Goal: Find specific page/section: Find specific page/section

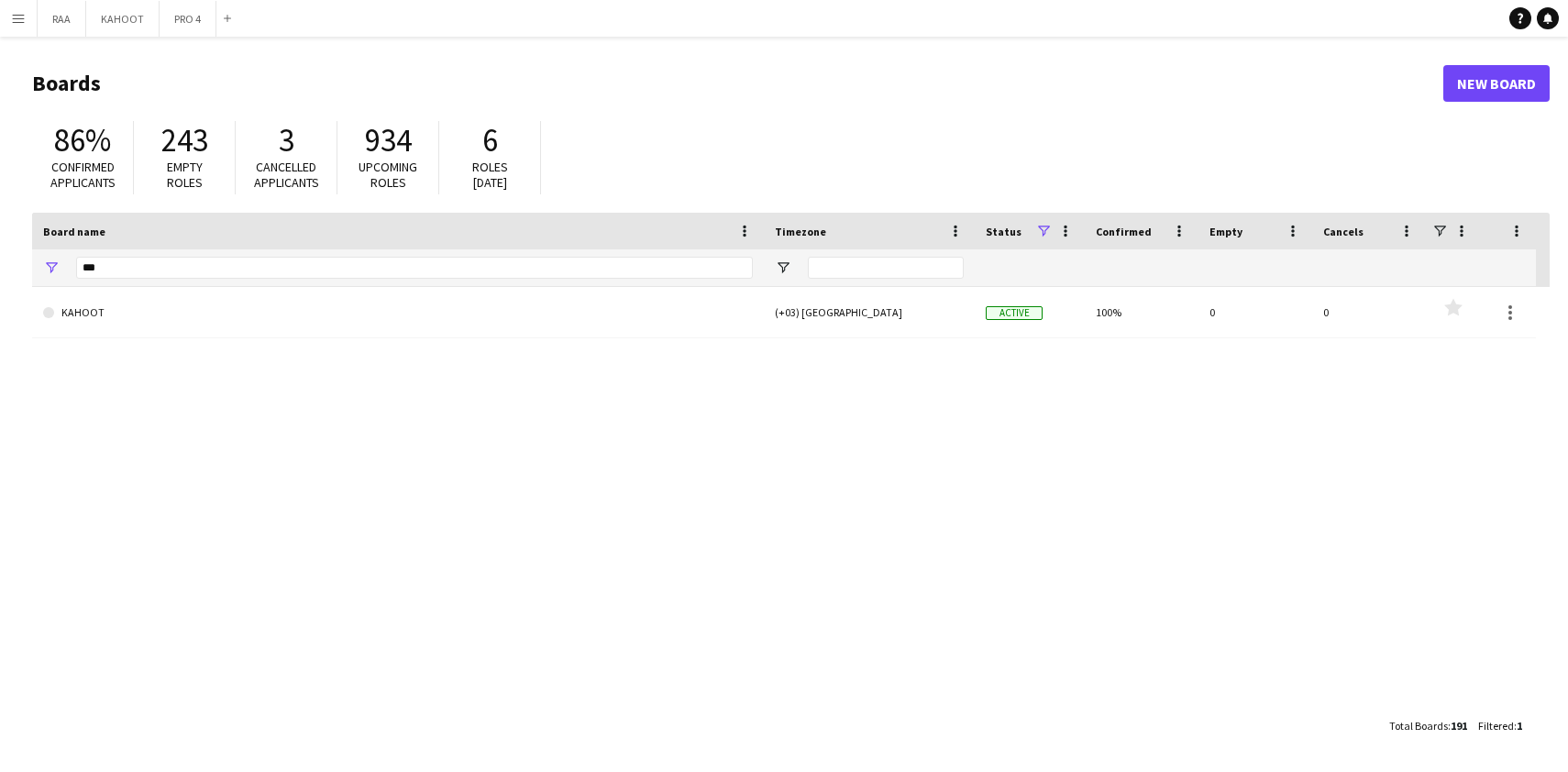
click at [23, 17] on app-icon "Menu" at bounding box center [18, 18] width 15 height 15
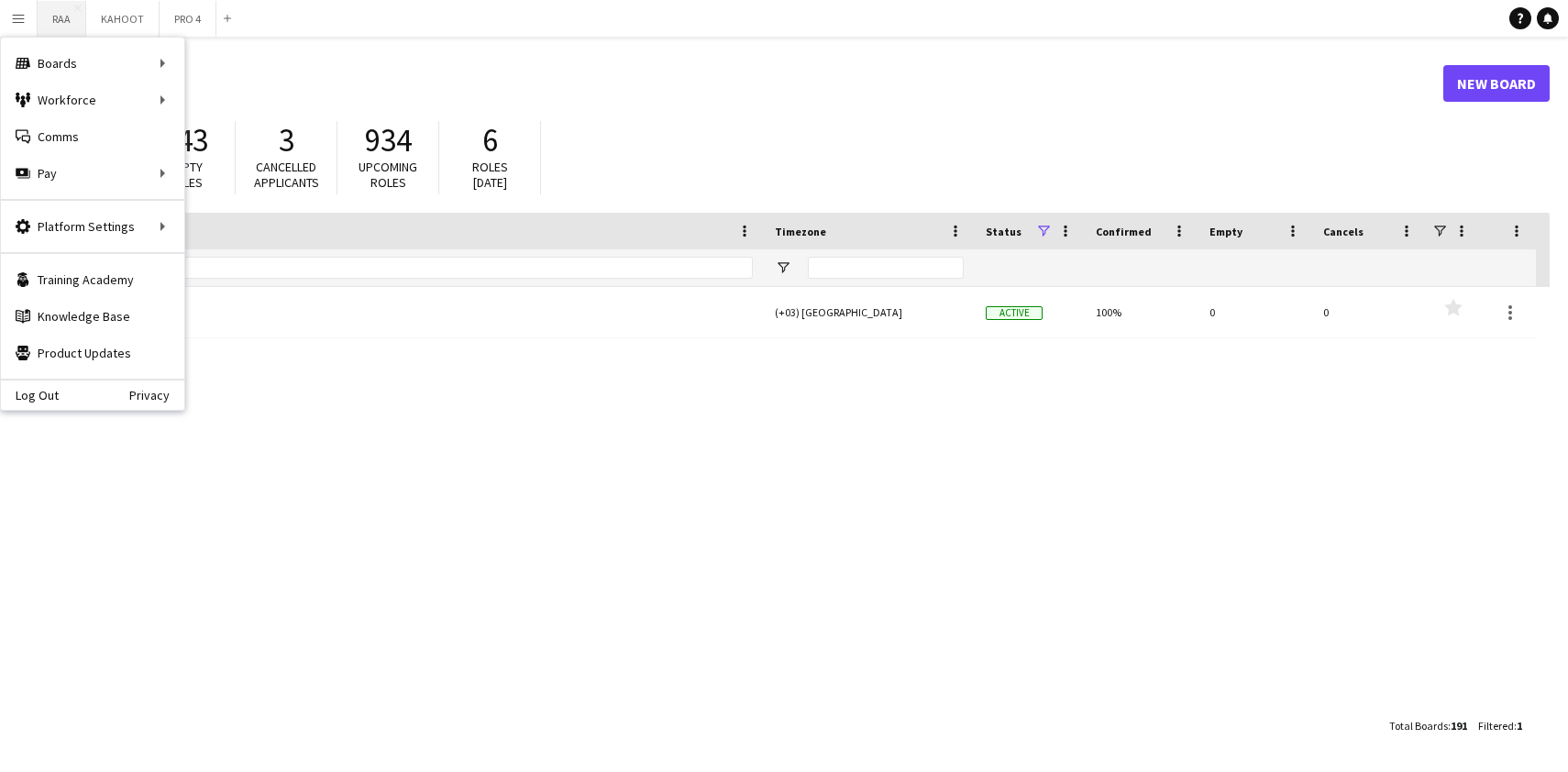
click at [70, 23] on button "RAA Close" at bounding box center [62, 19] width 49 height 36
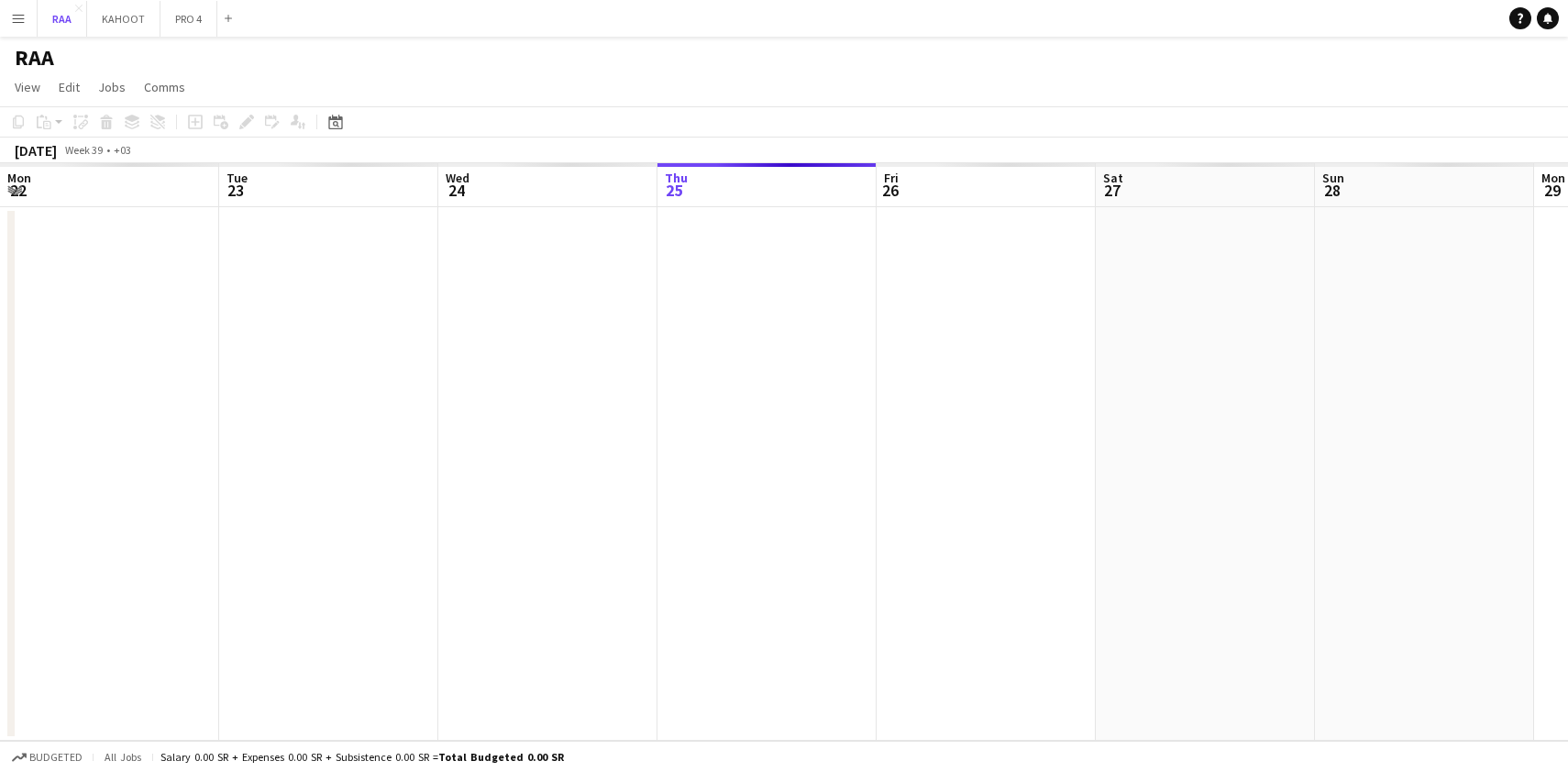
scroll to position [0, 438]
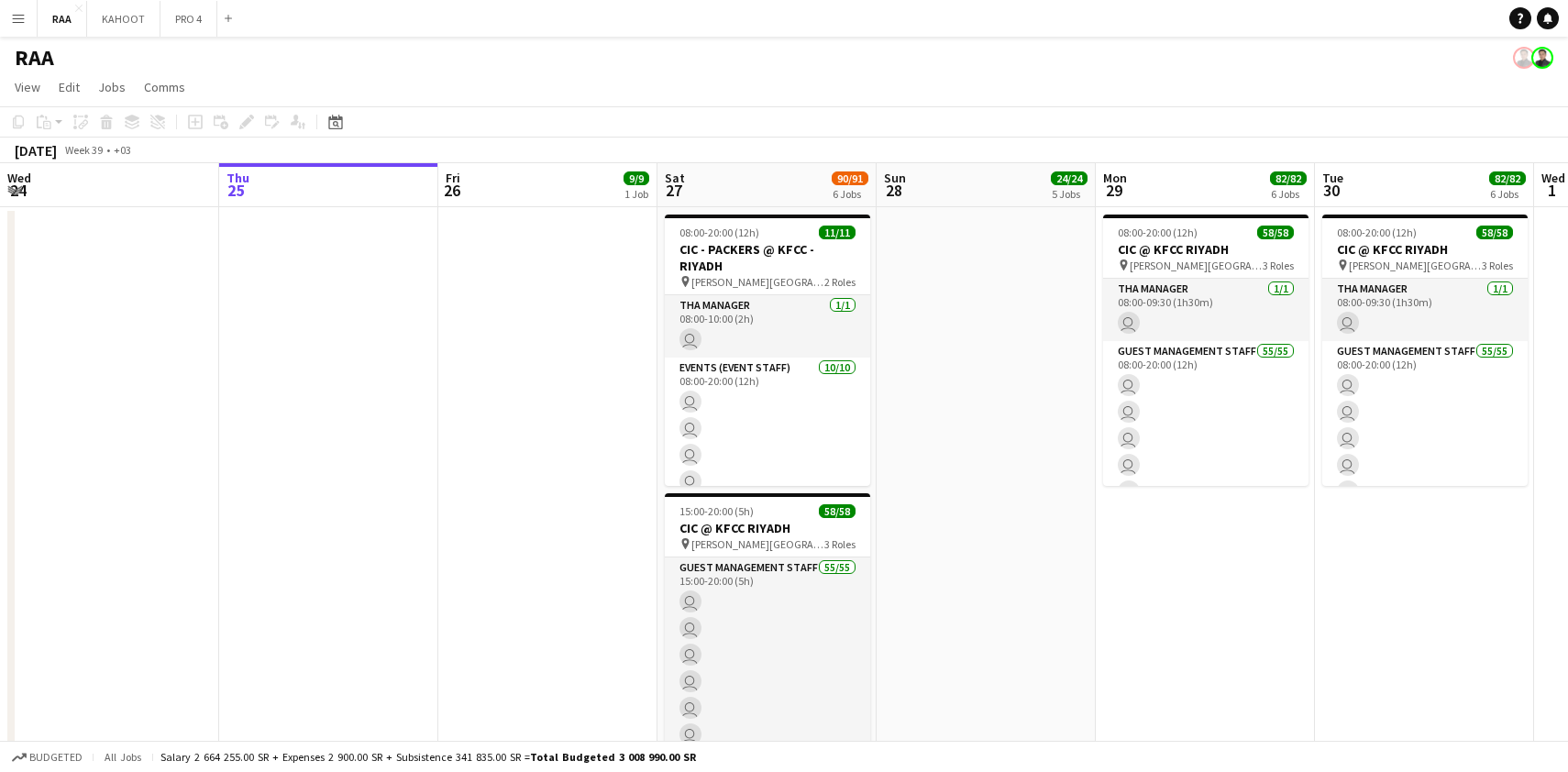
click at [966, 309] on app-date-cell at bounding box center [986, 504] width 219 height 594
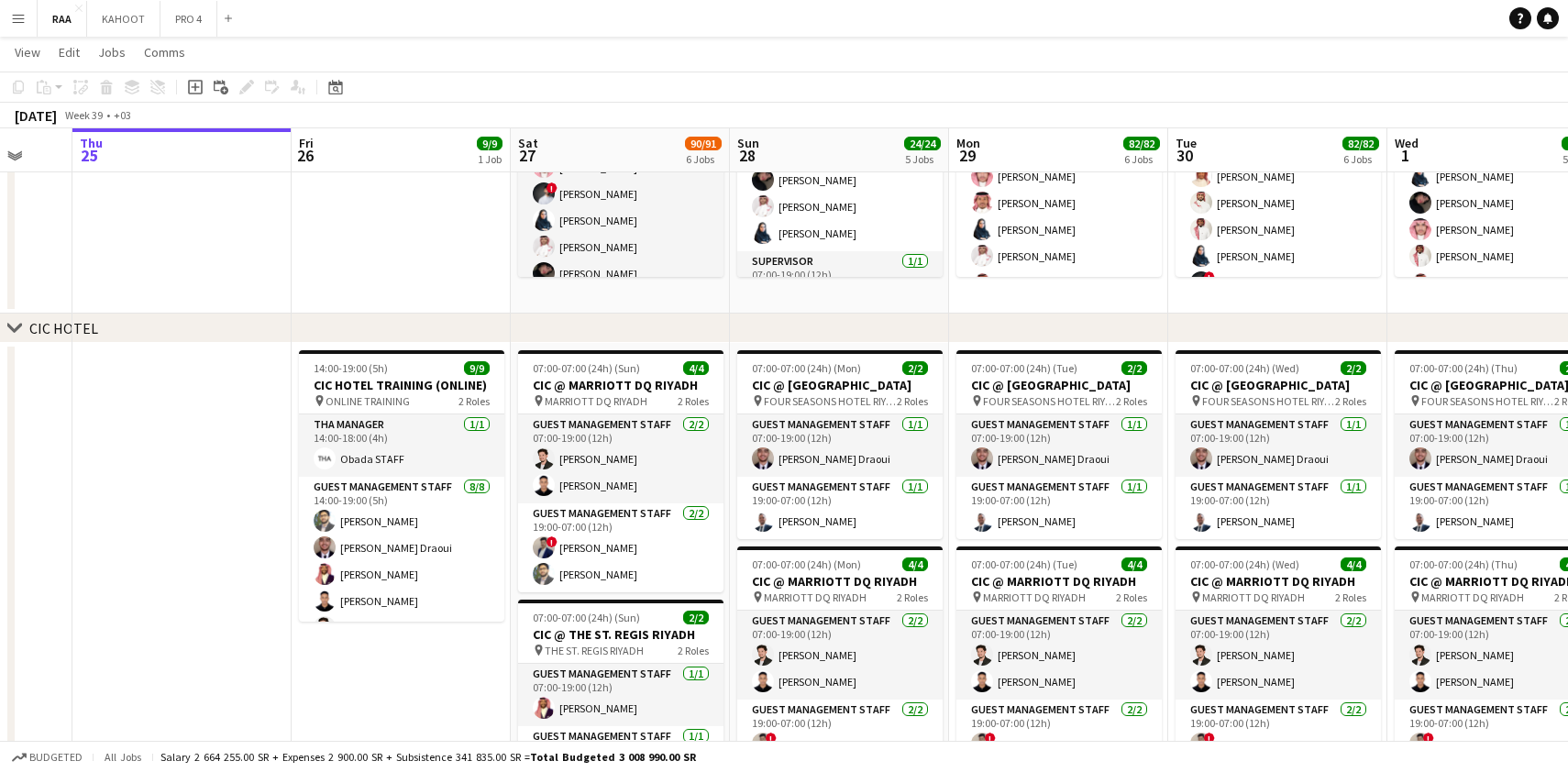
scroll to position [830, 0]
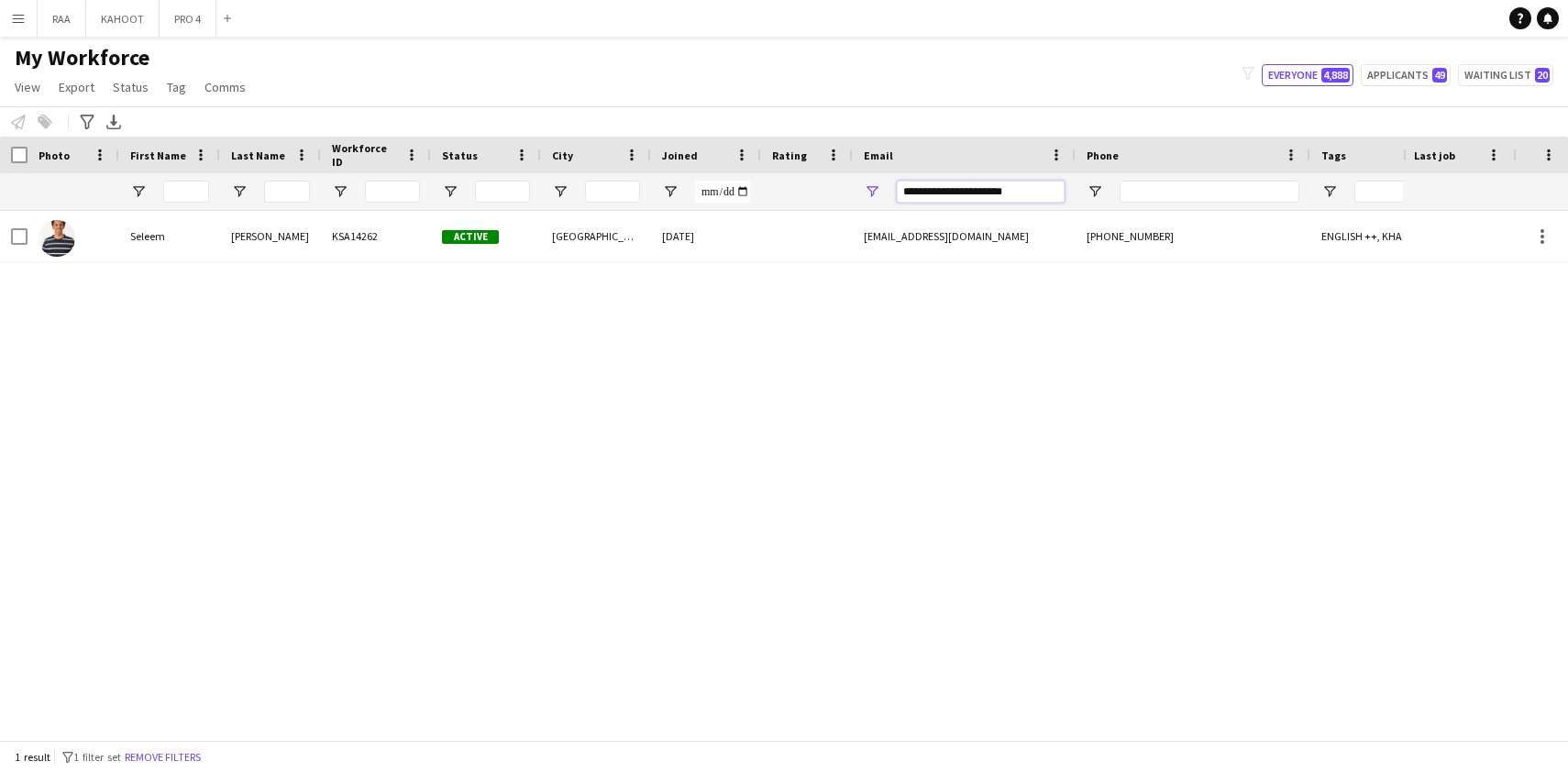
drag, startPoint x: 1048, startPoint y: 193, endPoint x: 686, endPoint y: 189, distance: 362.0
click at [686, 189] on div at bounding box center [1046, 192] width 2092 height 37
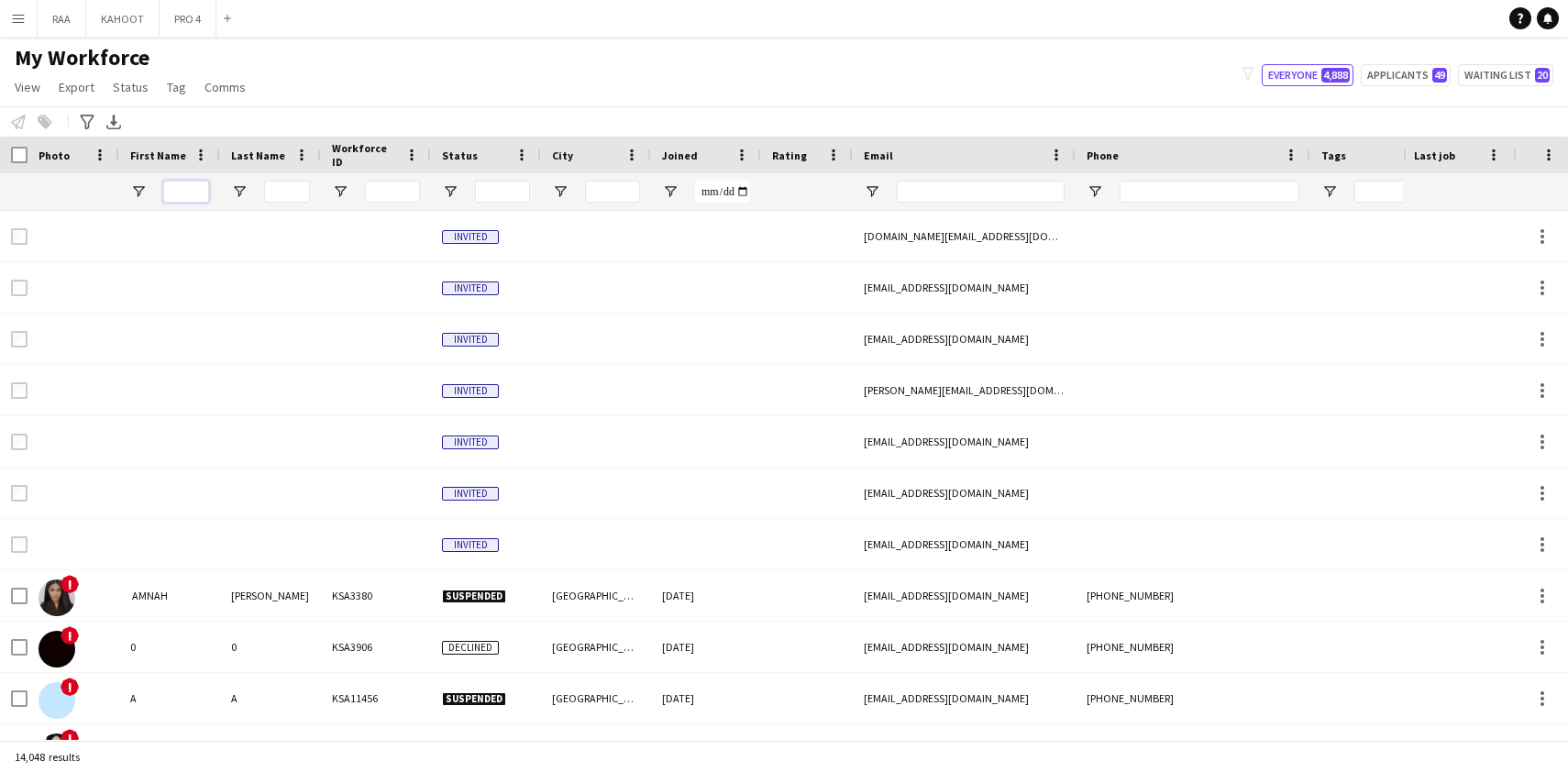
click at [191, 200] on input "First Name Filter Input" at bounding box center [186, 192] width 46 height 22
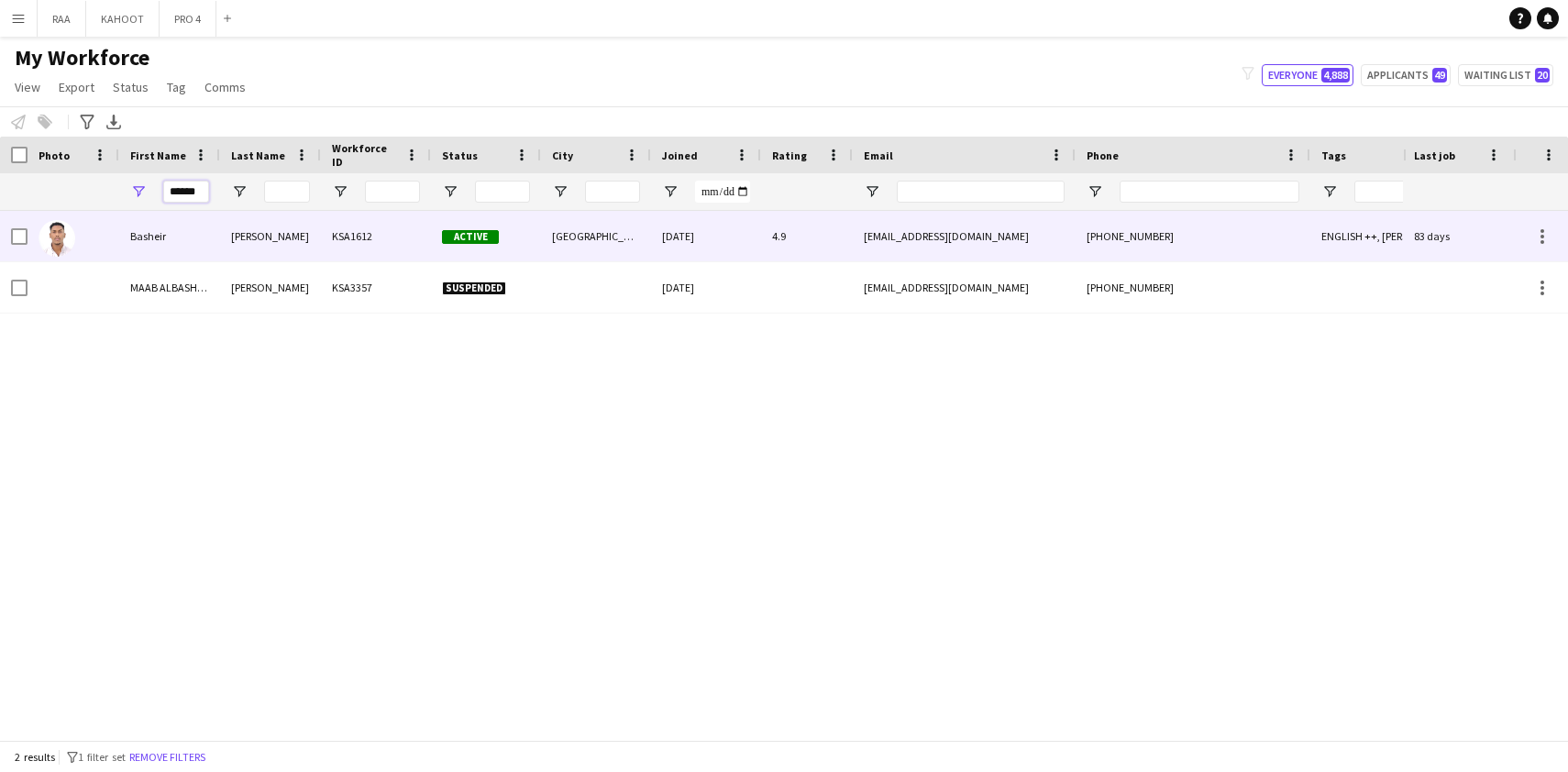
type input "******"
click at [226, 247] on div "[PERSON_NAME]" at bounding box center [270, 236] width 101 height 51
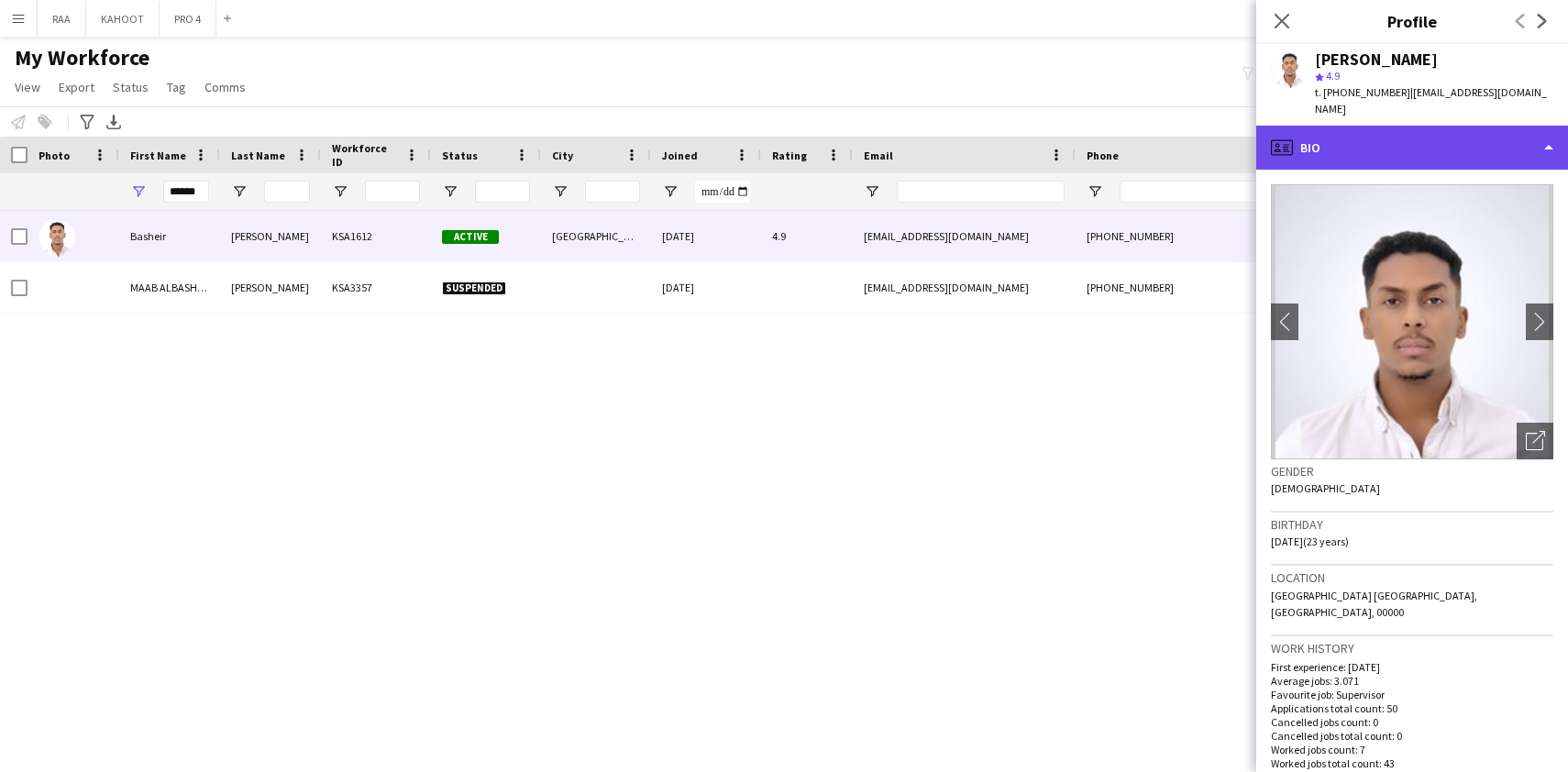
click at [1387, 126] on div "profile Bio" at bounding box center [1412, 148] width 312 height 44
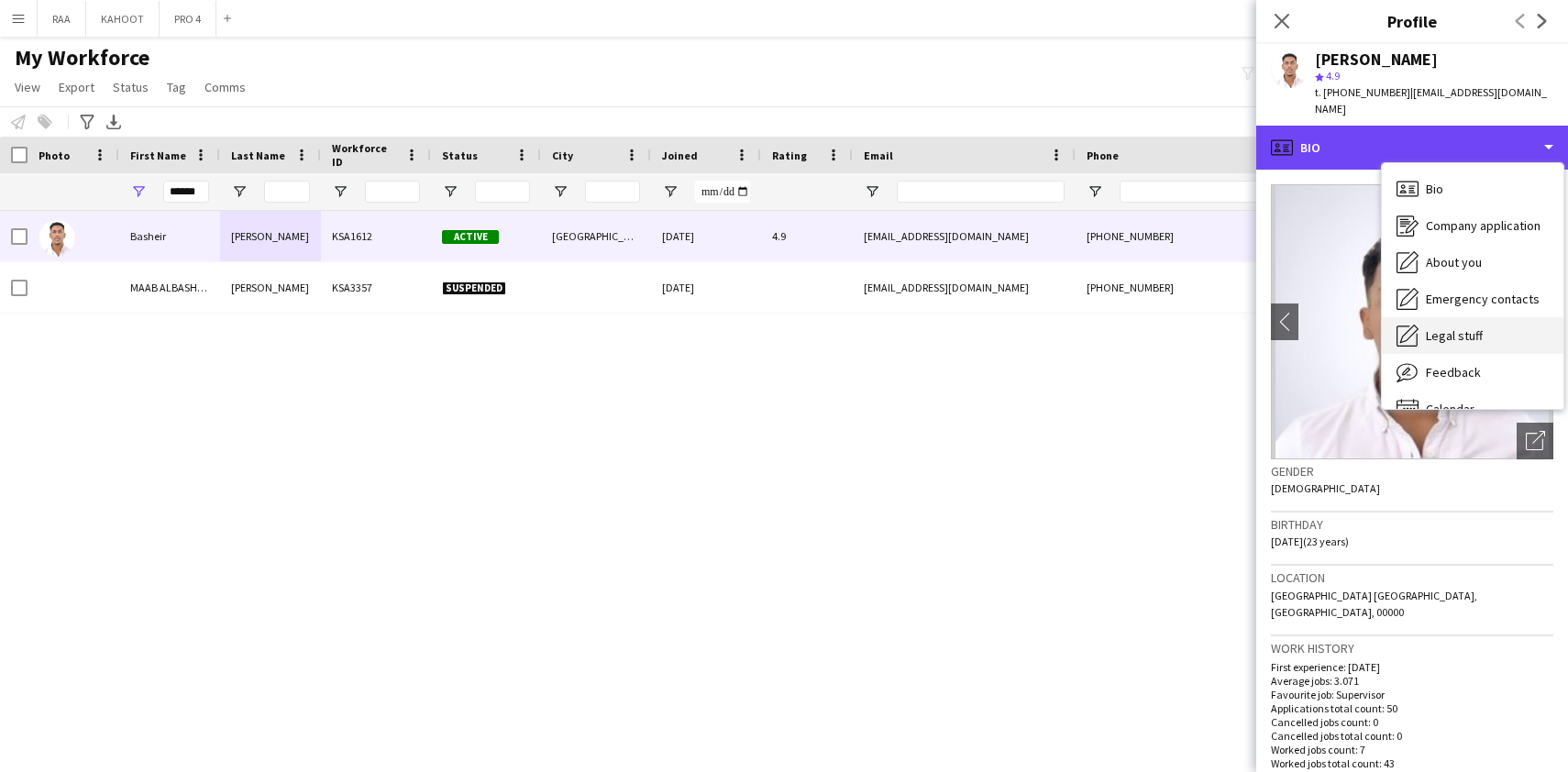
scroll to position [25, 0]
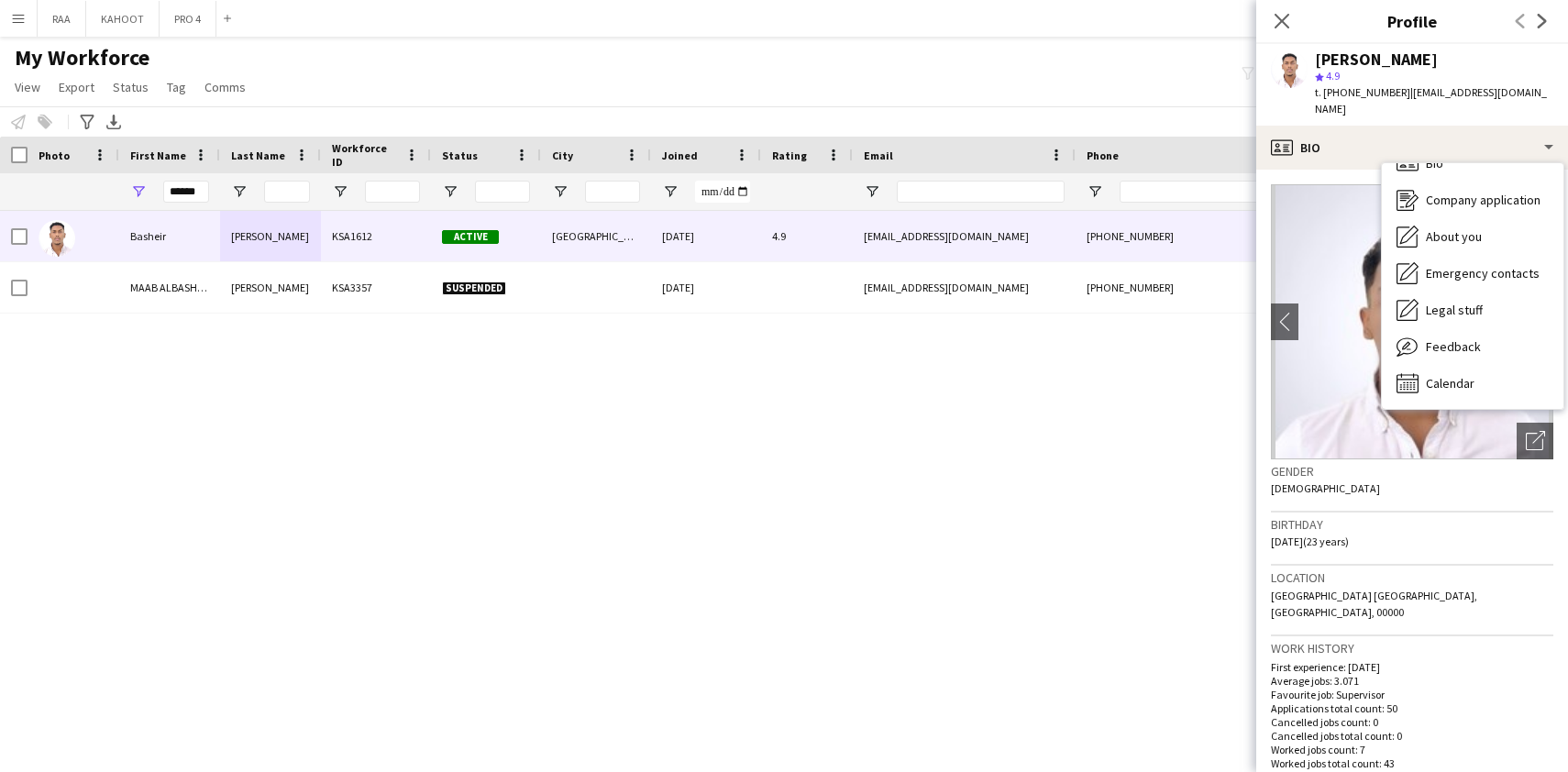
click at [1447, 388] on div "Bio Bio Company application Company application About you About you Emergency c…" at bounding box center [1473, 285] width 182 height 245
click at [1453, 378] on div "Calendar Calendar" at bounding box center [1473, 383] width 182 height 37
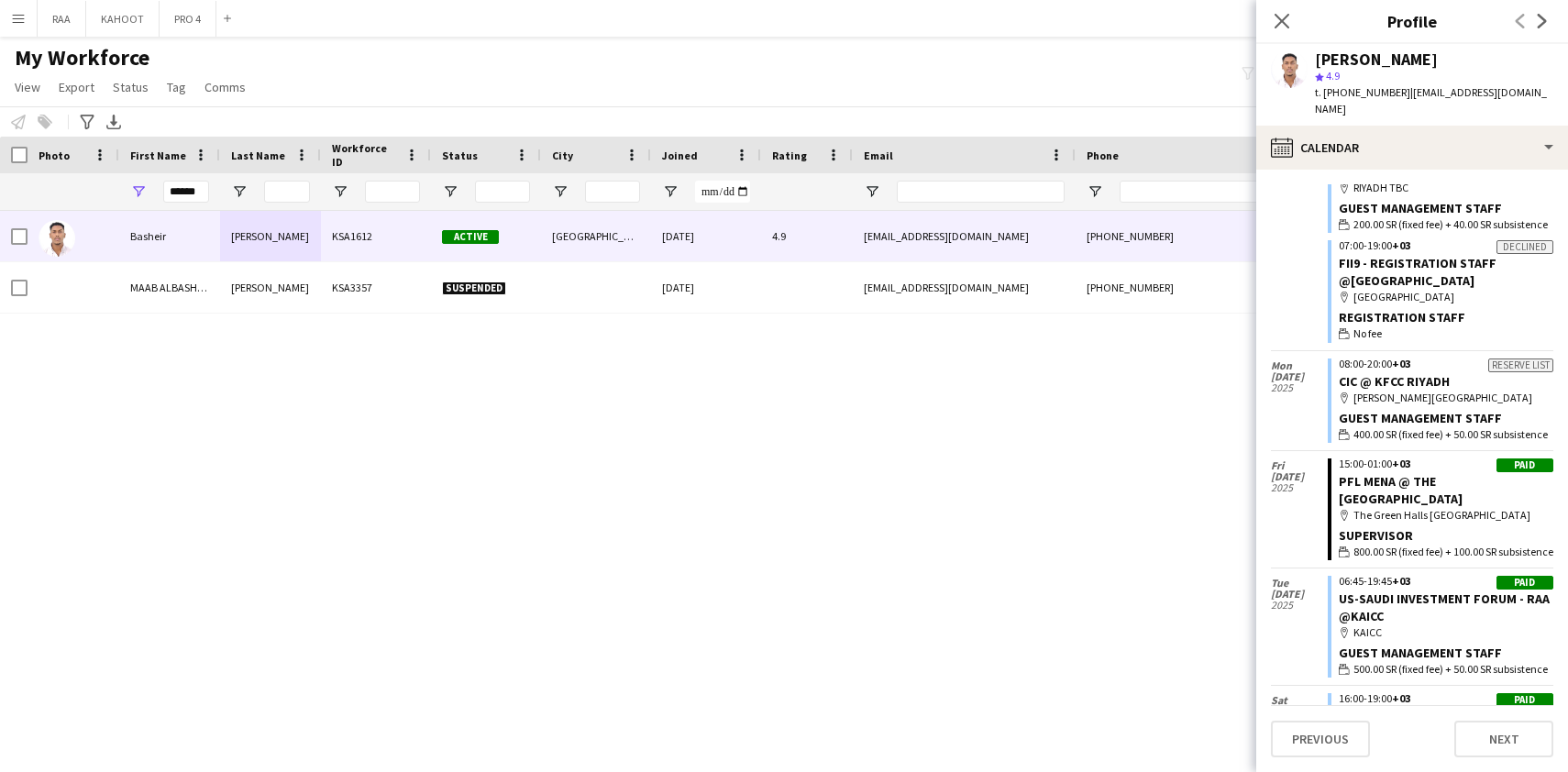
scroll to position [590, 0]
